Goal: Task Accomplishment & Management: Use online tool/utility

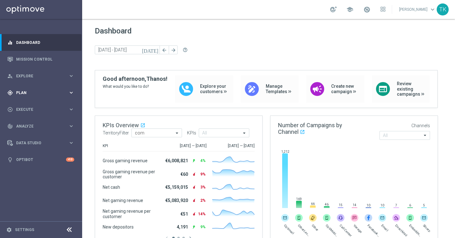
click at [70, 95] on icon "keyboard_arrow_right" at bounding box center [71, 93] width 6 height 6
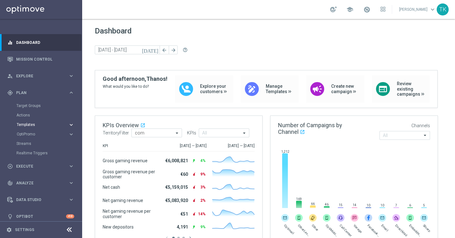
click at [65, 125] on div "Templates" at bounding box center [43, 125] width 52 height 4
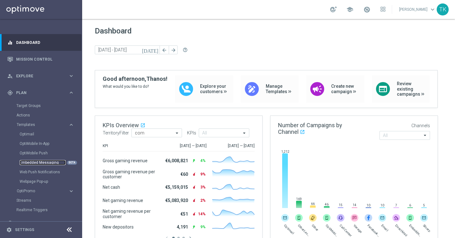
click at [42, 161] on link "Embedded Messaging" at bounding box center [43, 162] width 46 height 5
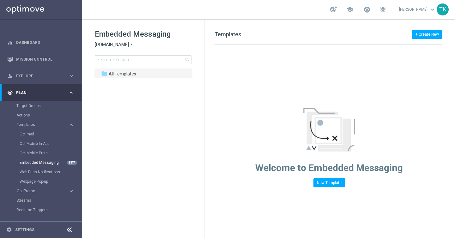
click at [121, 46] on span "Sorteonline.bet.br" at bounding box center [112, 45] width 34 height 6
click at [122, 66] on div "Lottoland" at bounding box center [118, 67] width 47 height 8
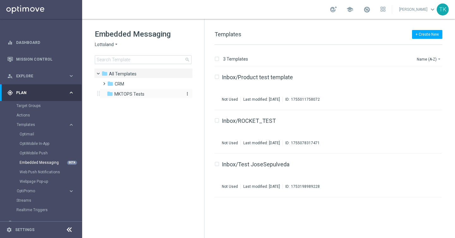
click at [133, 95] on span "MKTOPS Tests" at bounding box center [129, 94] width 30 height 6
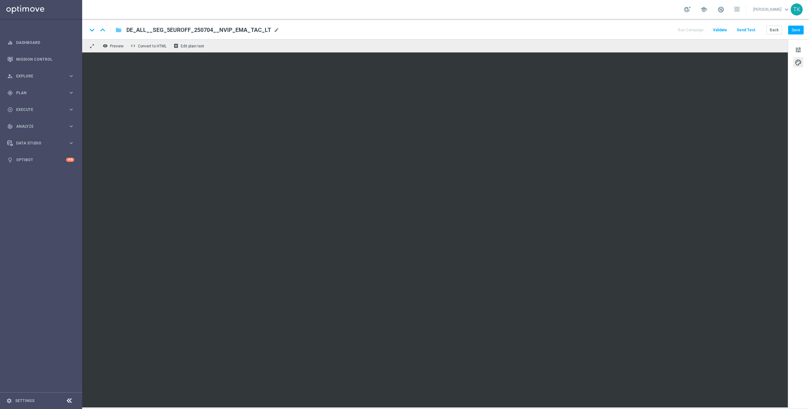
click at [118, 29] on icon "folder" at bounding box center [118, 30] width 6 height 8
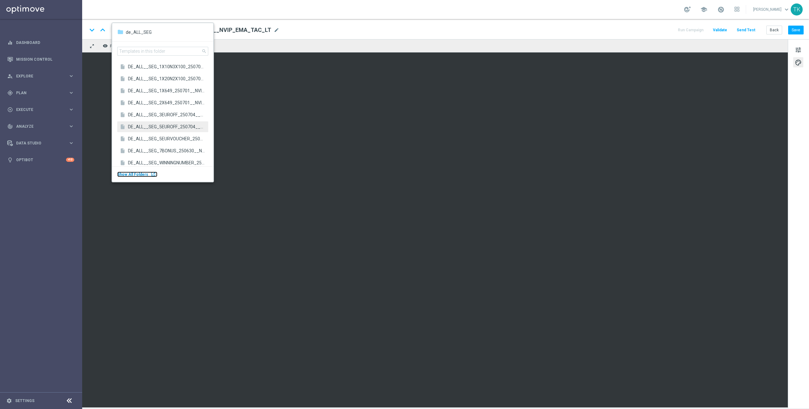
click at [136, 174] on span "Show All Folders" at bounding box center [132, 174] width 31 height 4
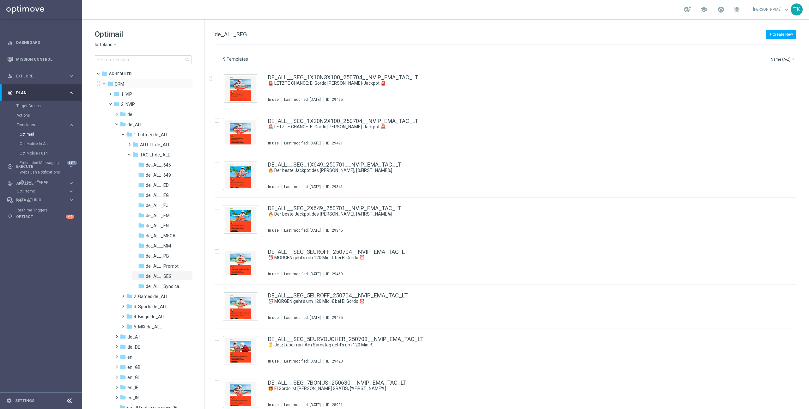
click at [106, 82] on span at bounding box center [107, 82] width 3 height 3
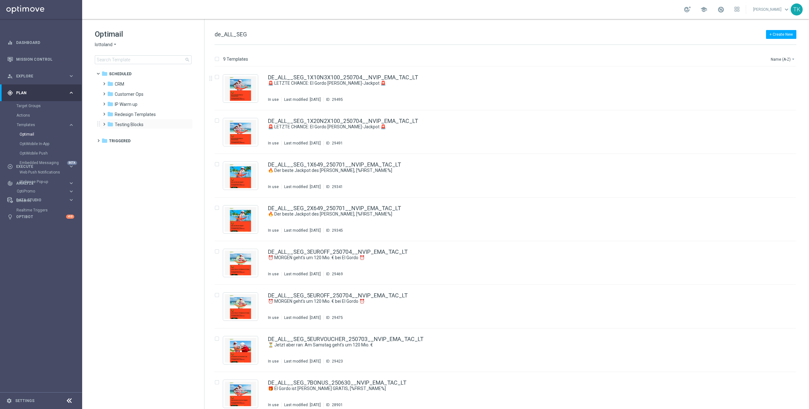
click at [104, 123] on span at bounding box center [102, 121] width 3 height 3
click at [187, 124] on icon "more_vert" at bounding box center [187, 124] width 5 height 5
click at [102, 113] on span at bounding box center [102, 111] width 3 height 3
click at [111, 123] on span at bounding box center [109, 121] width 3 height 3
click at [140, 135] on span "DE Examples" at bounding box center [140, 135] width 26 height 6
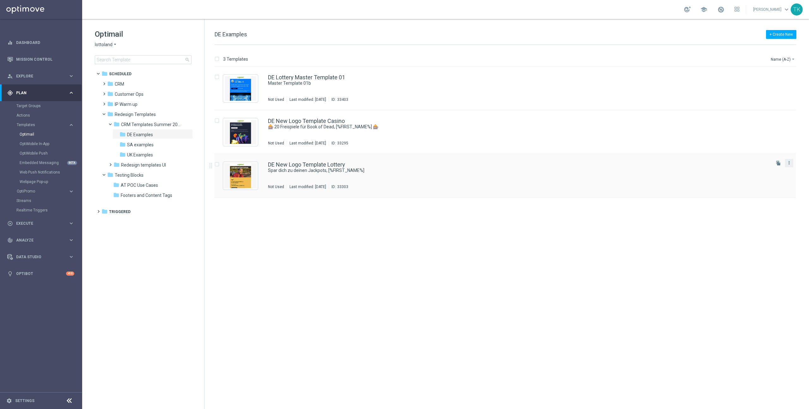
click at [791, 164] on icon "more_vert" at bounding box center [789, 162] width 5 height 5
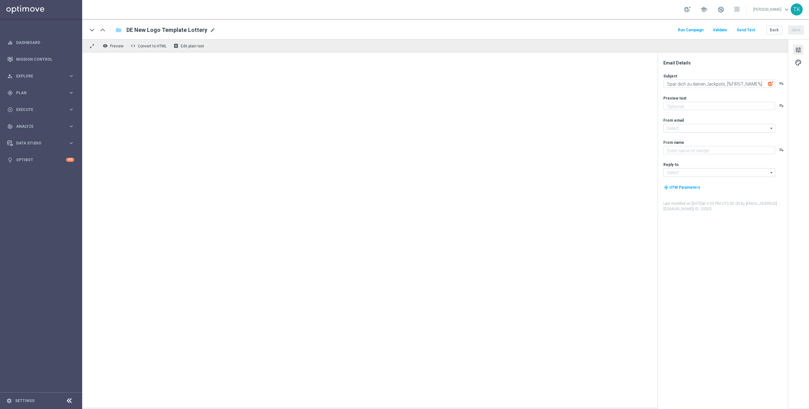
type textarea "GRATIS LOTTO zum EuroJackpot."
type textarea "Lottoland"
type input "[EMAIL_ADDRESS][DOMAIN_NAME]"
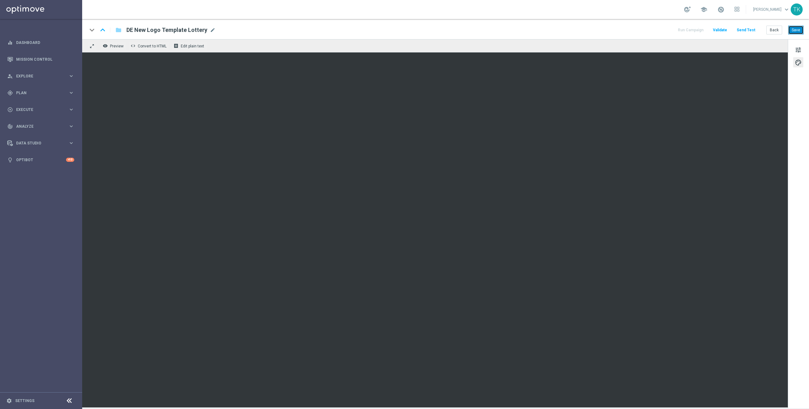
click at [801, 31] on button "Save" at bounding box center [795, 30] width 15 height 9
click at [798, 31] on button "Save" at bounding box center [795, 30] width 15 height 9
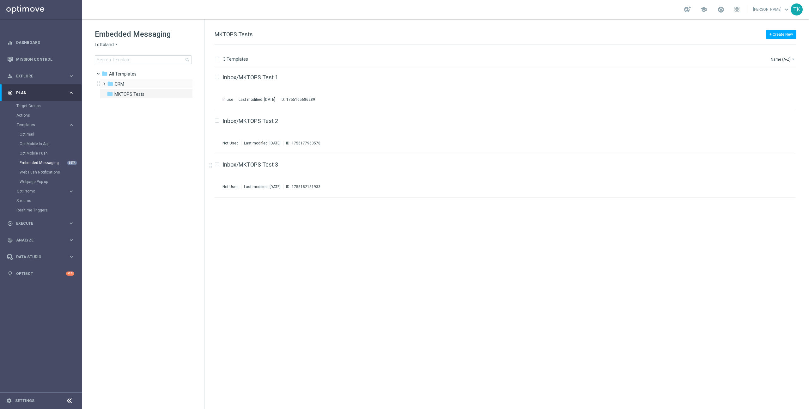
click at [103, 82] on span at bounding box center [102, 81] width 3 height 3
click at [132, 103] on span "2. Non-VIP" at bounding box center [131, 104] width 21 height 6
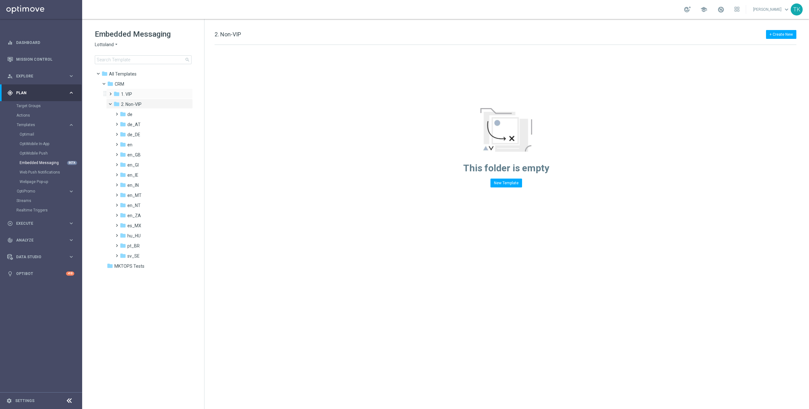
click at [109, 92] on span at bounding box center [109, 91] width 3 height 3
click at [112, 92] on span at bounding box center [113, 92] width 3 height 3
click at [137, 155] on span "en_GB" at bounding box center [133, 155] width 13 height 6
click at [148, 176] on span "TAC en_GB" at bounding box center [144, 175] width 23 height 6
click at [148, 165] on span "AUT en_GB" at bounding box center [144, 165] width 23 height 6
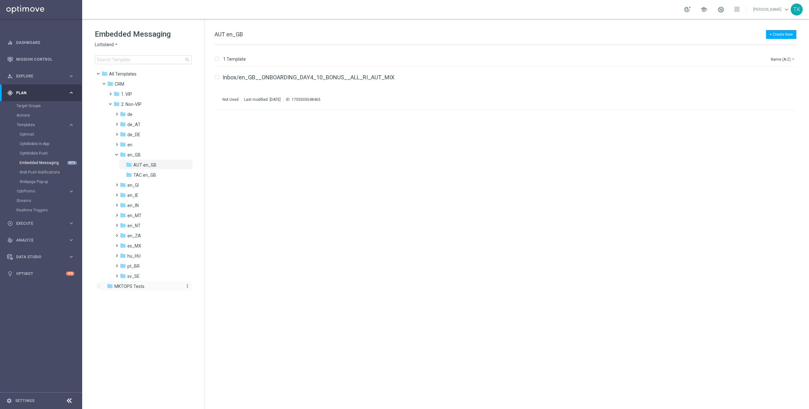
click at [140, 288] on span "MKTOPS Tests" at bounding box center [129, 286] width 30 height 6
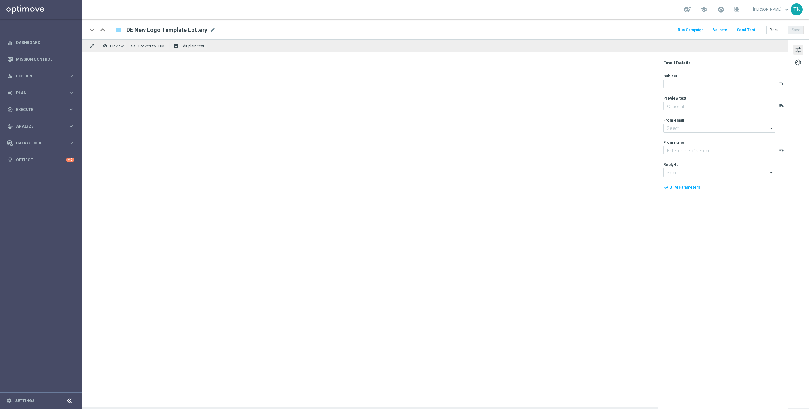
type textarea "GRATIS LOTTO zum EuroJackpot."
type textarea "Lottoland"
type input "mail@crm.lottoland.com"
type input "service@lottoland.com"
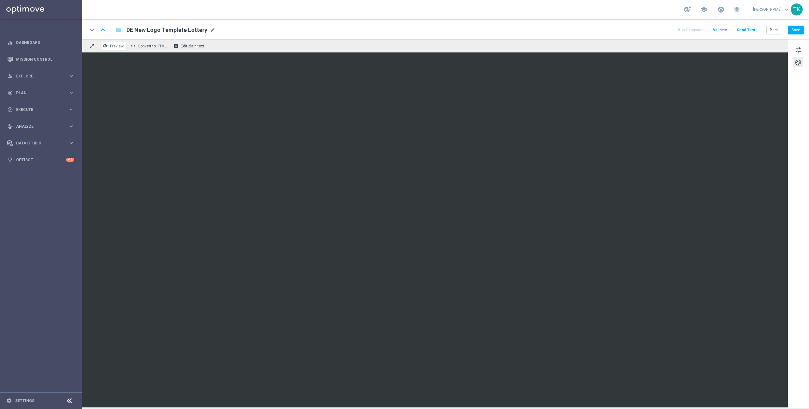
click at [119, 48] on span "Preview" at bounding box center [117, 46] width 14 height 4
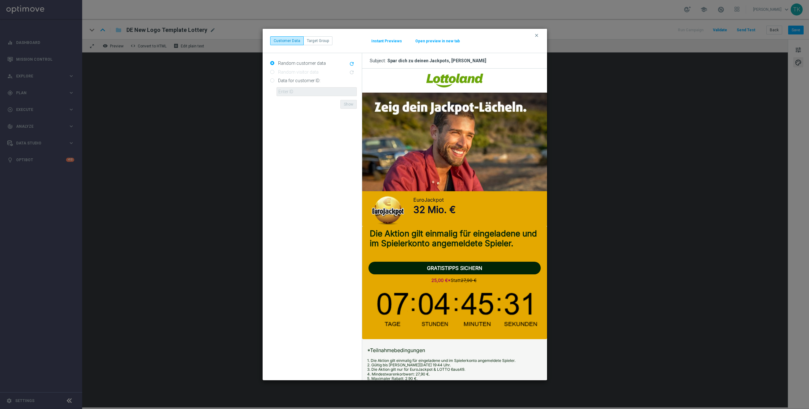
click at [431, 42] on button "Open preview in new tab" at bounding box center [437, 41] width 45 height 5
click at [536, 35] on icon "clear" at bounding box center [536, 35] width 5 height 5
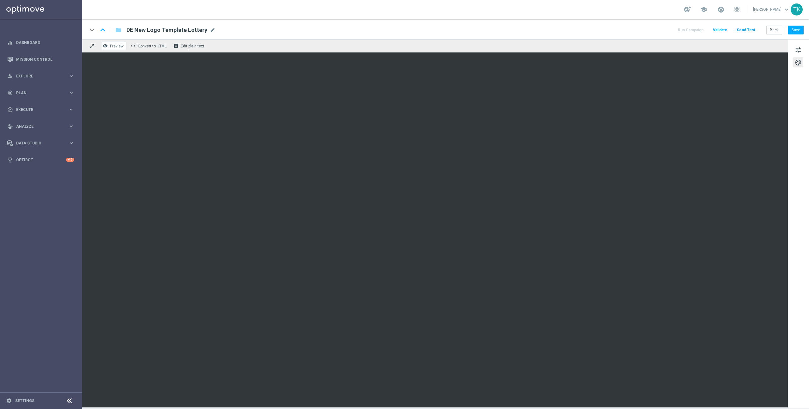
click at [118, 46] on span "Preview" at bounding box center [117, 46] width 14 height 4
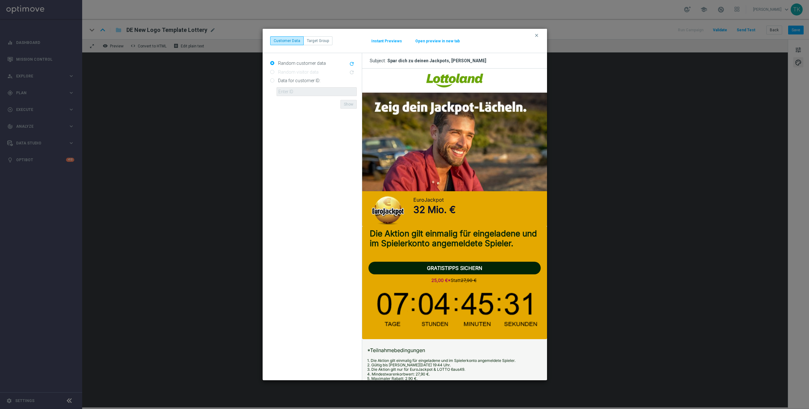
click at [387, 40] on button "Instant Previews" at bounding box center [386, 41] width 31 height 5
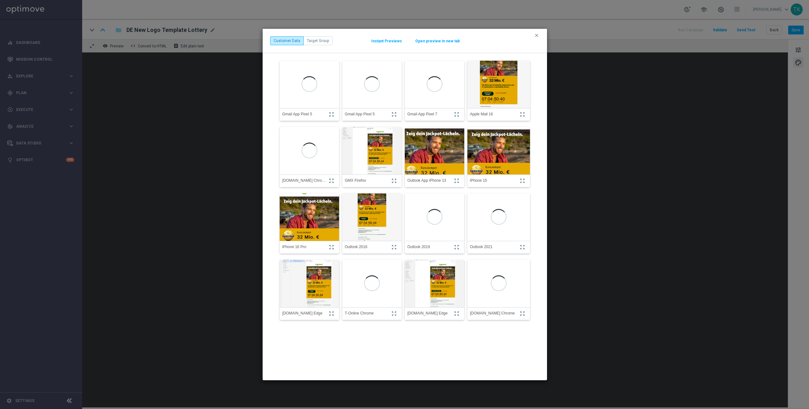
click at [439, 157] on img at bounding box center [434, 151] width 65 height 70
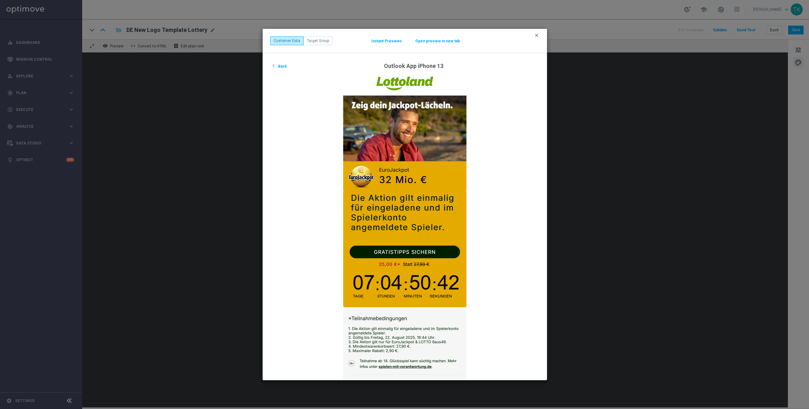
click at [536, 36] on icon "clear" at bounding box center [536, 35] width 5 height 5
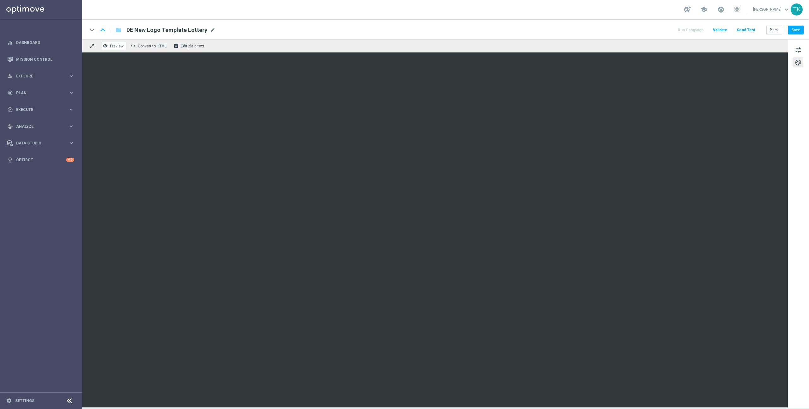
click at [110, 47] on span "Preview" at bounding box center [117, 46] width 14 height 4
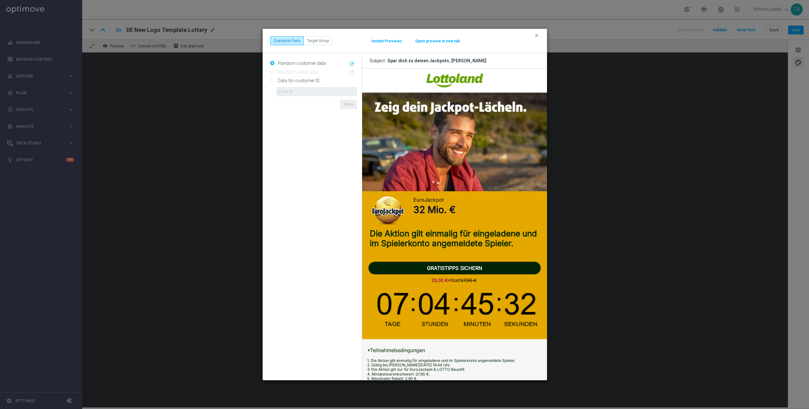
click at [389, 42] on button "Instant Previews" at bounding box center [386, 41] width 31 height 5
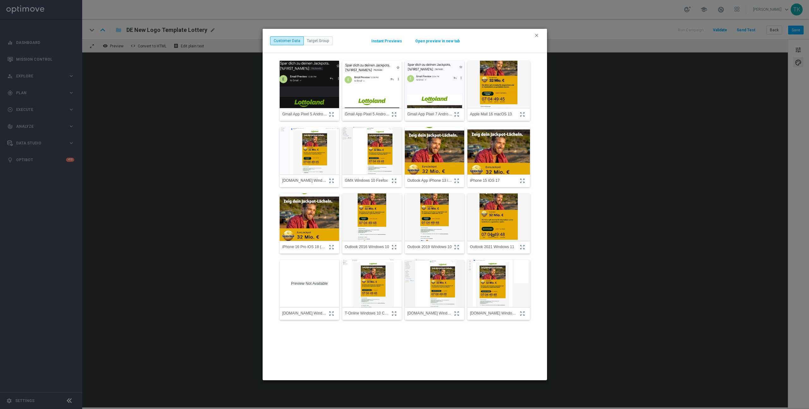
click at [313, 88] on img at bounding box center [309, 84] width 65 height 70
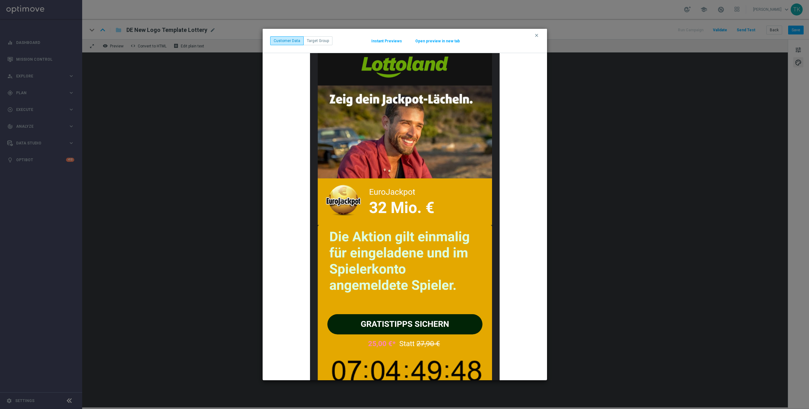
scroll to position [2, 0]
